Goal: Task Accomplishment & Management: Use online tool/utility

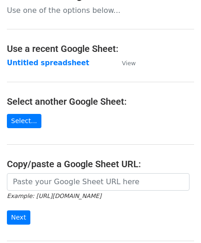
scroll to position [46, 0]
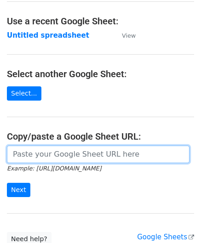
click at [45, 156] on input "url" at bounding box center [98, 153] width 182 height 17
paste input "https://docs.google.com/spreadsheets/d/1JN6AqD33CSws6_hpbAkfuuJpcWRUrNoKWKOVeW2…"
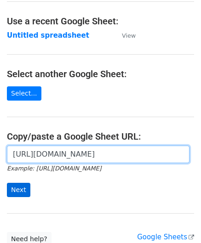
type input "https://docs.google.com/spreadsheets/d/1JN6AqD33CSws6_hpbAkfuuJpcWRUrNoKWKOVeW2…"
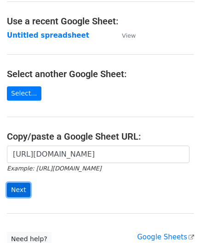
scroll to position [0, 0]
click at [19, 185] on input "Next" at bounding box center [18, 190] width 23 height 14
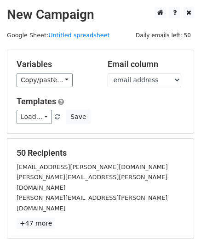
scroll to position [82, 0]
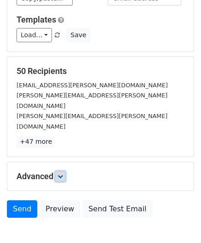
click at [62, 173] on icon at bounding box center [60, 176] width 6 height 6
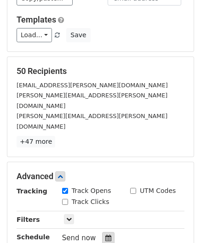
click at [106, 232] on div at bounding box center [108, 238] width 12 height 12
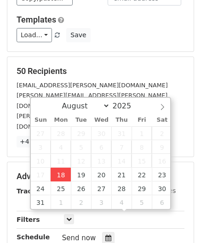
type input "[DATE] 12:00"
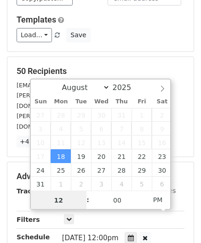
paste input "Hour"
type input "2"
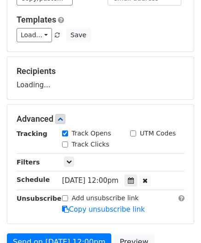
type input "[DATE] 14:00"
